Goal: Task Accomplishment & Management: Complete application form

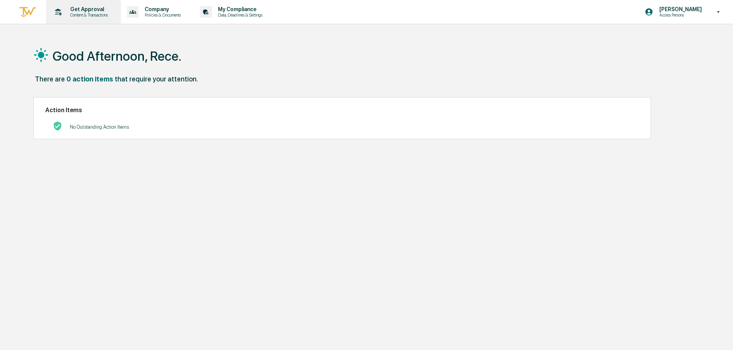
click at [79, 11] on p "Get Approval" at bounding box center [88, 9] width 48 height 6
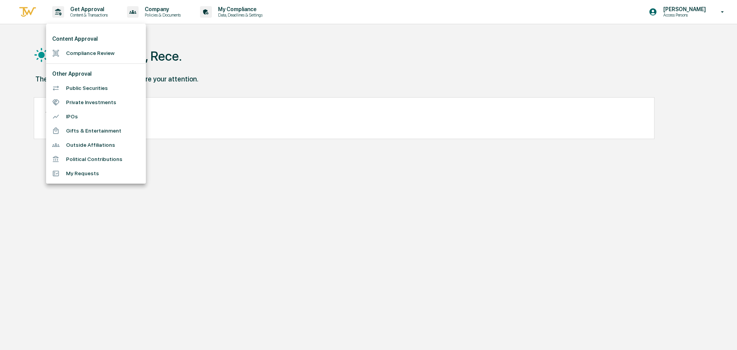
click at [108, 56] on li "Compliance Review" at bounding box center [96, 53] width 100 height 14
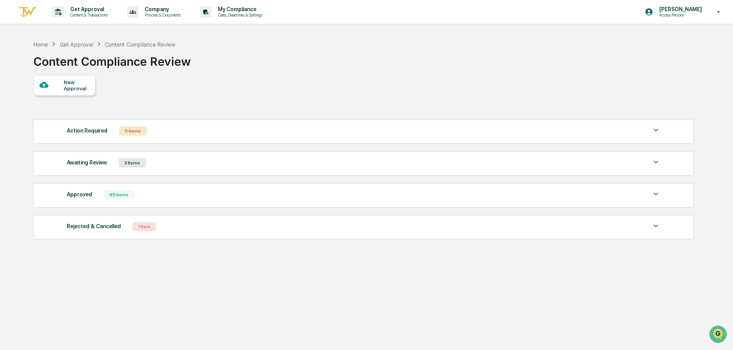
click at [64, 83] on div "New Approval" at bounding box center [77, 85] width 26 height 12
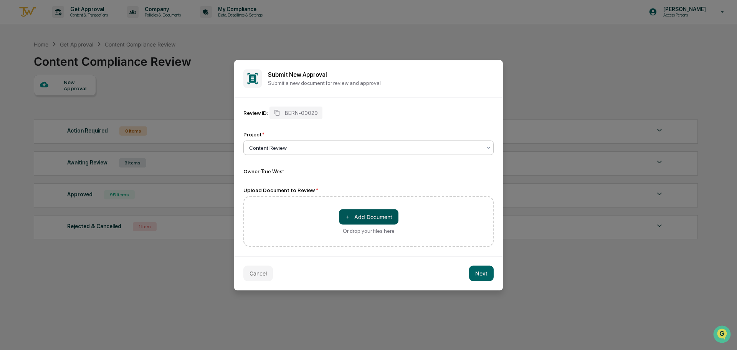
click at [351, 216] on button "＋ Add Document" at bounding box center [368, 216] width 59 height 15
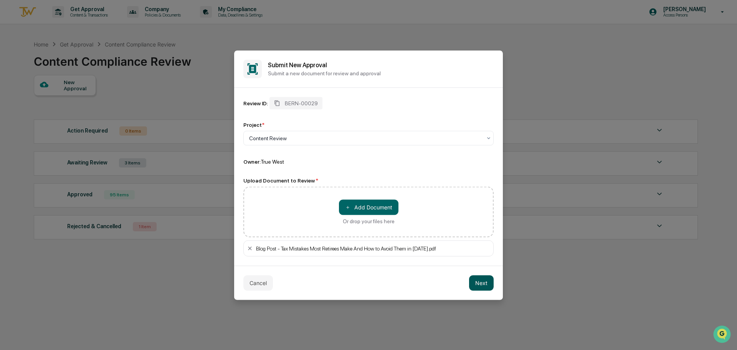
click at [484, 282] on button "Next" at bounding box center [481, 282] width 25 height 15
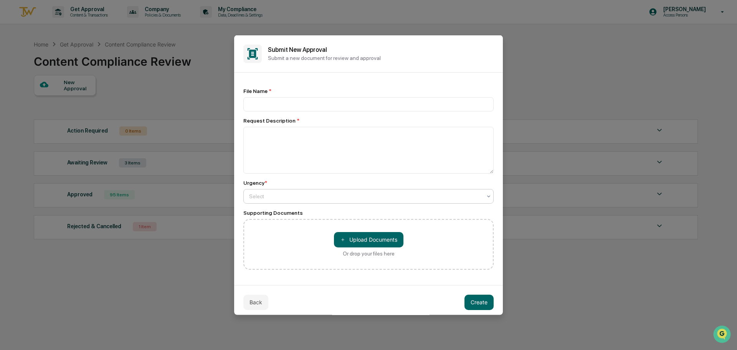
click at [304, 189] on div "Select" at bounding box center [368, 195] width 250 height 15
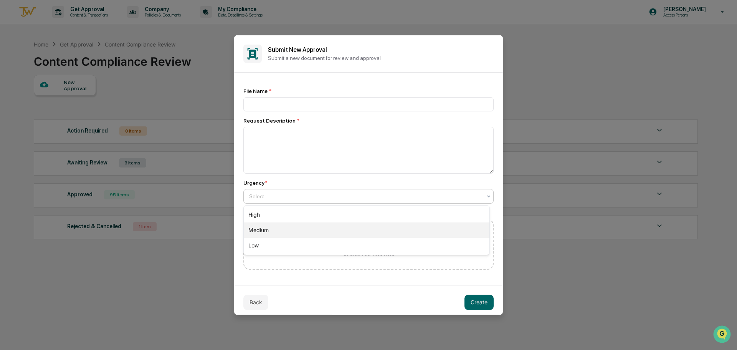
click at [304, 224] on div "Medium" at bounding box center [367, 229] width 246 height 15
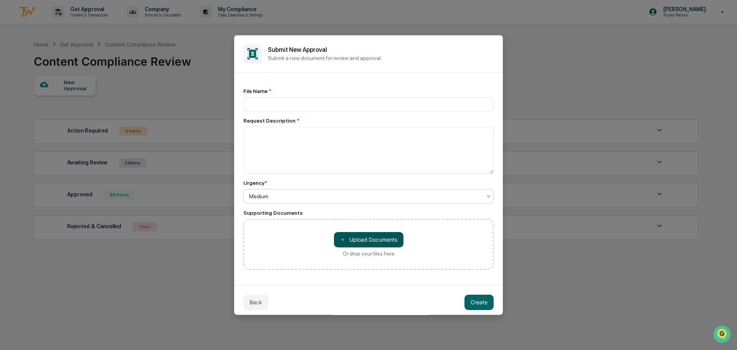
click at [364, 241] on button "＋ Upload Documents" at bounding box center [368, 238] width 69 height 15
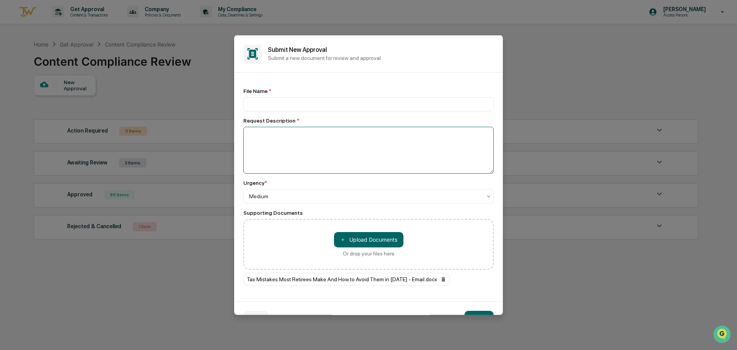
click at [287, 144] on textarea at bounding box center [368, 149] width 250 height 47
type textarea "**********"
click at [294, 103] on input at bounding box center [368, 104] width 250 height 14
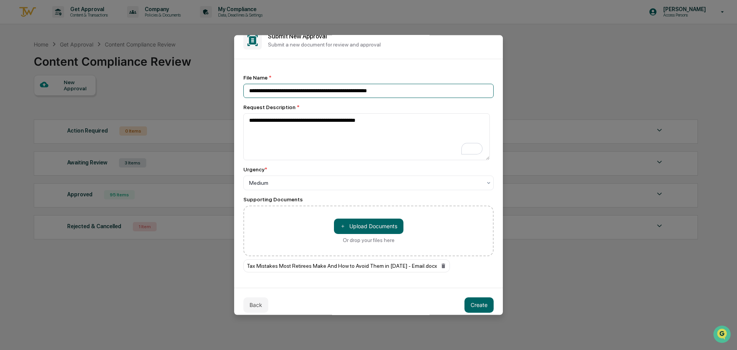
scroll to position [20, 0]
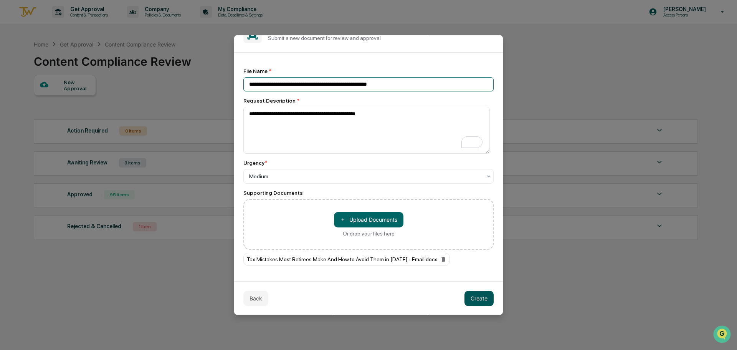
type input "**********"
click at [472, 294] on button "Create" at bounding box center [478, 297] width 29 height 15
